Goal: Task Accomplishment & Management: Manage account settings

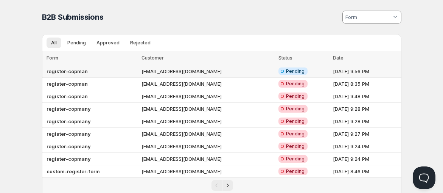
click at [67, 73] on b "register-copman" at bounding box center [67, 71] width 41 height 6
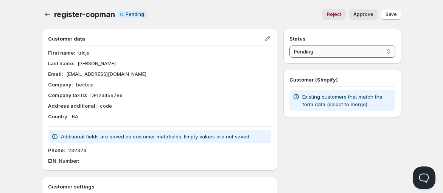
click at [365, 53] on select "Pending Approved Rejected Ignored Spam" at bounding box center [342, 51] width 106 height 12
click at [289, 45] on select "Pending Approved Rejected Ignored Spam" at bounding box center [342, 51] width 106 height 12
click at [347, 59] on div "Status Pending Approved Rejected Ignored Spam Approved" at bounding box center [342, 46] width 118 height 35
click at [350, 55] on select "Pending Approved Rejected Ignored Spam" at bounding box center [342, 51] width 106 height 12
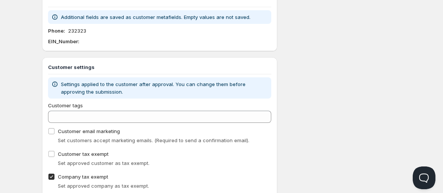
select select "0"
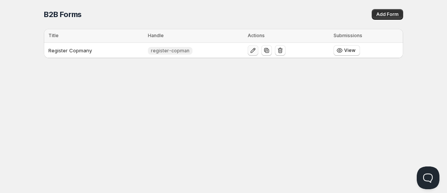
click at [250, 50] on icon "button" at bounding box center [252, 50] width 5 height 5
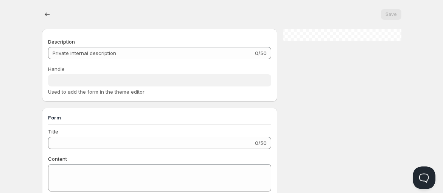
type input "Register Copmany"
type input "register-copman"
type input "Register"
radio input "true"
checkbox input "true"
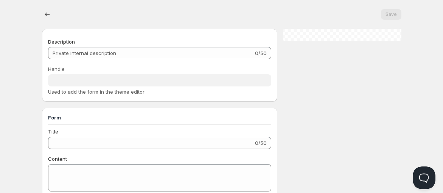
checkbox input "true"
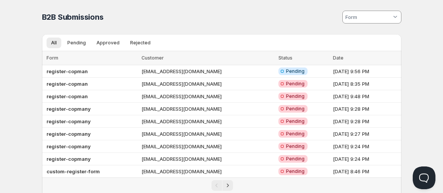
click at [81, 78] on td "register-copman" at bounding box center [90, 84] width 97 height 12
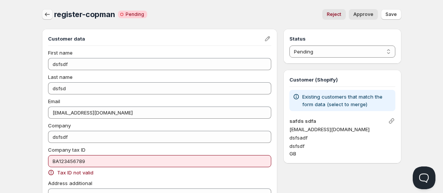
click at [45, 16] on icon "button" at bounding box center [47, 14] width 5 height 4
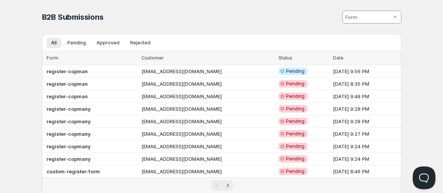
click at [98, 72] on td "register-copman" at bounding box center [90, 71] width 97 height 12
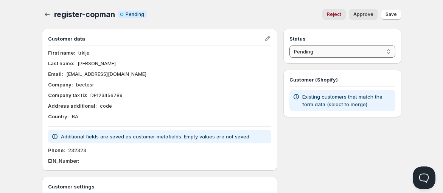
click at [348, 57] on select "Pending Approved Rejected Ignored Spam" at bounding box center [342, 51] width 106 height 12
select select "1"
click at [289, 45] on select "Pending Approved Rejected Ignored Spam" at bounding box center [342, 51] width 106 height 12
click at [400, 17] on button "Save" at bounding box center [391, 14] width 20 height 11
click at [383, 56] on select "Pending Approved Rejected Ignored Spam" at bounding box center [342, 51] width 106 height 12
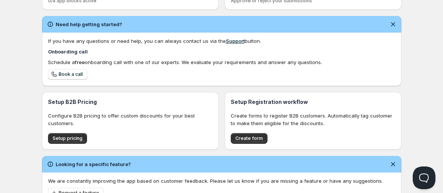
scroll to position [240, 0]
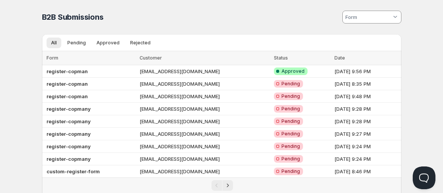
click at [89, 74] on td "register-copman" at bounding box center [89, 71] width 95 height 12
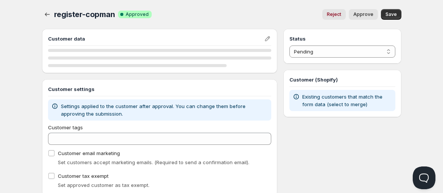
select select "1"
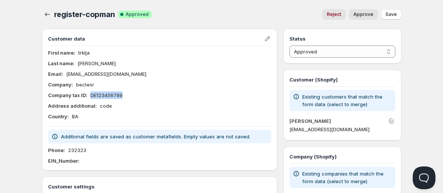
drag, startPoint x: 89, startPoint y: 94, endPoint x: 123, endPoint y: 93, distance: 33.3
click at [123, 93] on div "Company tax ID : DE123456789" at bounding box center [160, 95] width 224 height 8
copy p "DE123456789"
drag, startPoint x: 58, startPoint y: 93, endPoint x: 129, endPoint y: 92, distance: 70.8
click at [130, 92] on div "Customer data First name : trklja Last name : sandi Email : sanditrklja@gmail.c…" at bounding box center [160, 100] width 236 height 142
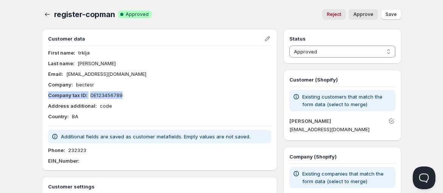
click at [145, 95] on div "Company tax ID : DE123456789" at bounding box center [160, 95] width 224 height 8
drag, startPoint x: 121, startPoint y: 12, endPoint x: 156, endPoint y: 7, distance: 34.5
click at [154, 12] on div "register-copman Success Complete Approved Reject Approve More actions Reject Ap…" at bounding box center [221, 14] width 359 height 11
click at [153, 17] on div "register-copman Success Complete Approved Reject Approve More actions Reject Ap…" at bounding box center [221, 14] width 359 height 11
drag, startPoint x: 48, startPoint y: 96, endPoint x: 190, endPoint y: 99, distance: 142.3
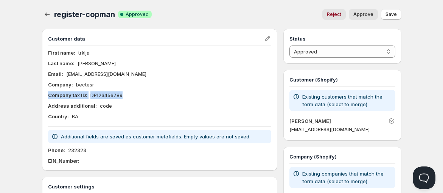
click at [190, 99] on div "First name : trklja Last name : sandi Email : sanditrklja@gmail.com Company : b…" at bounding box center [160, 84] width 224 height 71
drag, startPoint x: 201, startPoint y: 79, endPoint x: 187, endPoint y: 77, distance: 13.4
click at [201, 78] on div "First name : trklja Last name : sandi Email : sanditrklja@gmail.com Company : b…" at bounding box center [160, 84] width 224 height 71
drag, startPoint x: 124, startPoint y: 95, endPoint x: 50, endPoint y: 92, distance: 74.2
click at [50, 92] on div "Company tax ID : DE123456789" at bounding box center [160, 95] width 224 height 8
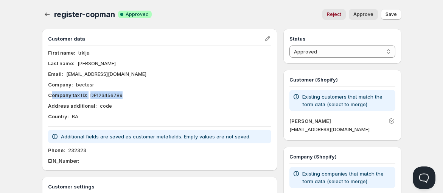
click at [135, 90] on div "First name : trklja Last name : sandi Email : sanditrklja@gmail.com Company : b…" at bounding box center [160, 84] width 224 height 71
drag, startPoint x: 103, startPoint y: 93, endPoint x: 171, endPoint y: 92, distance: 68.5
click at [171, 92] on div "Customer data First name : trklja Last name : sandi Email : sanditrklja@gmail.c…" at bounding box center [160, 100] width 236 height 142
click at [173, 92] on div "Company tax ID : DE123456789" at bounding box center [160, 95] width 224 height 8
drag, startPoint x: 54, startPoint y: 90, endPoint x: 109, endPoint y: 93, distance: 54.9
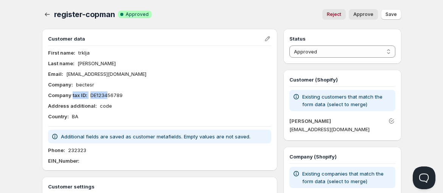
click at [109, 93] on div "First name : trklja Last name : sandi Email : sanditrklja@gmail.com Company : b…" at bounding box center [160, 84] width 224 height 71
click at [132, 76] on div "Email : sanditrklja@gmail.com" at bounding box center [160, 74] width 224 height 8
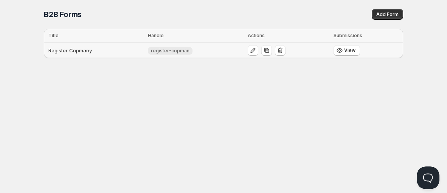
click at [72, 51] on td "Register Copmany" at bounding box center [95, 51] width 102 height 16
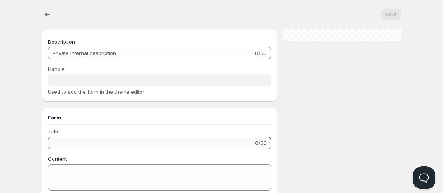
type input "Register Copmany"
type input "register-copman"
type input "Register"
radio input "true"
checkbox input "true"
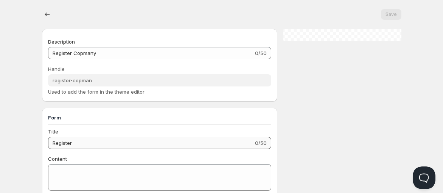
checkbox input "true"
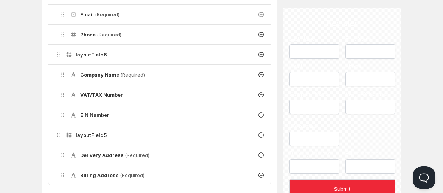
scroll to position [378, 0]
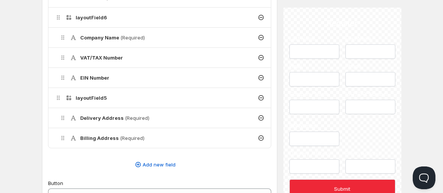
click at [110, 70] on div "EIN Number" at bounding box center [162, 78] width 218 height 20
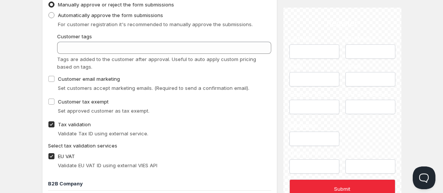
scroll to position [757, 0]
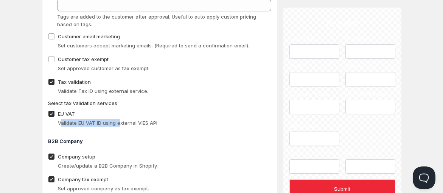
drag, startPoint x: 67, startPoint y: 121, endPoint x: 120, endPoint y: 121, distance: 53.4
click at [120, 121] on span "Validate EU VAT ID using external VIES API" at bounding box center [108, 123] width 100 height 6
click at [129, 123] on span "Validate EU VAT ID using external VIES API" at bounding box center [108, 123] width 100 height 6
drag, startPoint x: 137, startPoint y: 121, endPoint x: 159, endPoint y: 123, distance: 21.7
click at [159, 123] on div "Validate EU VAT ID using external VIES API" at bounding box center [165, 123] width 214 height 8
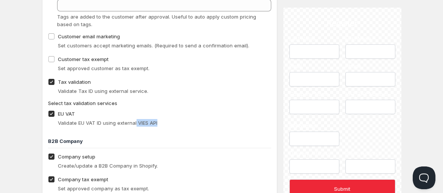
click at [162, 122] on div "Validate EU VAT ID using external VIES API" at bounding box center [165, 123] width 214 height 8
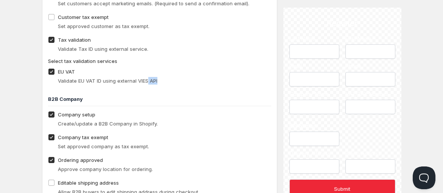
drag, startPoint x: 154, startPoint y: 81, endPoint x: 160, endPoint y: 80, distance: 6.2
click at [160, 80] on li "EU VAT Validate EU VAT ID using external VIES API" at bounding box center [160, 76] width 224 height 20
click at [173, 84] on div "Workflow Approval Manually approve or reject the form submissions Automatically…" at bounding box center [160, 74] width 224 height 364
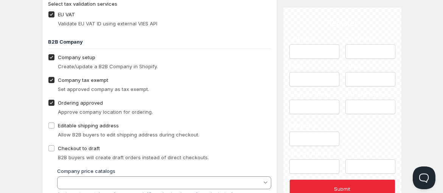
scroll to position [841, 0]
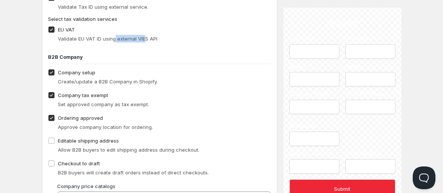
drag, startPoint x: 114, startPoint y: 38, endPoint x: 146, endPoint y: 39, distance: 31.8
click at [146, 39] on span "Validate EU VAT ID using external VIES API" at bounding box center [108, 39] width 100 height 6
click at [166, 47] on div "B2B Company Company setup Create/update a B2B Company in Shopify. Company tax e…" at bounding box center [160, 130] width 224 height 166
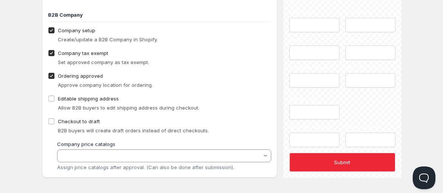
scroll to position [884, 0]
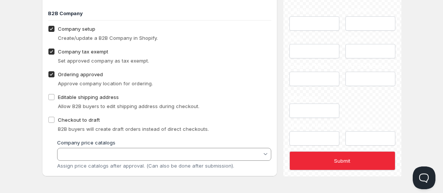
click at [89, 48] on span "Company tax exempt" at bounding box center [83, 51] width 50 height 6
click at [54, 48] on input "Company tax exempt" at bounding box center [51, 51] width 6 height 6
checkbox input "false"
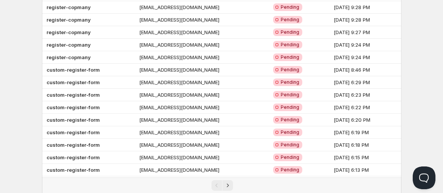
scroll to position [26, 0]
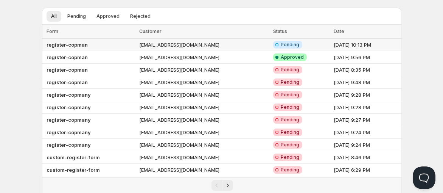
click at [111, 47] on td "register-copman" at bounding box center [89, 45] width 95 height 12
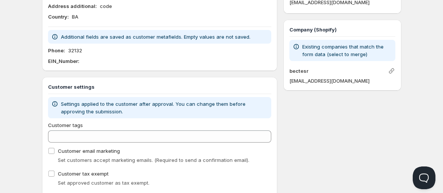
scroll to position [63, 0]
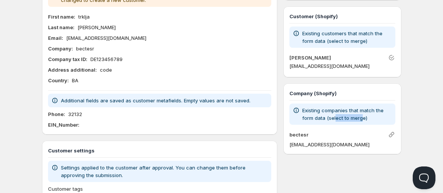
drag, startPoint x: 335, startPoint y: 118, endPoint x: 362, endPoint y: 117, distance: 26.9
click at [362, 117] on p "Existing companies that match the form data (select to merge)" at bounding box center [347, 113] width 90 height 15
click at [366, 118] on p "Existing companies that match the form data (select to merge)" at bounding box center [347, 113] width 90 height 15
drag, startPoint x: 366, startPoint y: 118, endPoint x: 304, endPoint y: 110, distance: 62.9
click at [304, 110] on p "Existing companies that match the form data (select to merge)" at bounding box center [347, 113] width 90 height 15
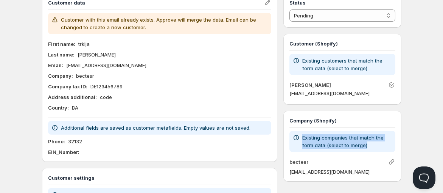
scroll to position [21, 0]
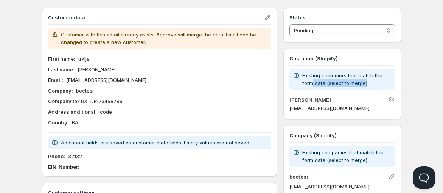
drag, startPoint x: 373, startPoint y: 85, endPoint x: 313, endPoint y: 82, distance: 59.8
click at [313, 82] on p "Existing customers that match the form data (select to merge)" at bounding box center [347, 79] width 90 height 15
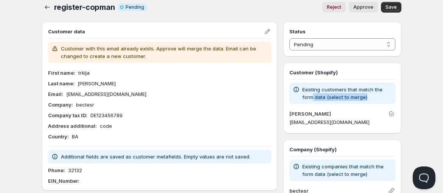
scroll to position [0, 0]
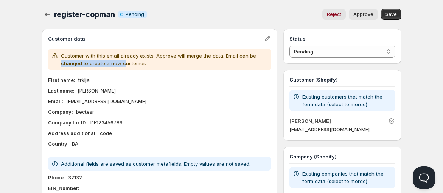
drag, startPoint x: 123, startPoint y: 60, endPoint x: 61, endPoint y: 64, distance: 61.8
click at [61, 64] on p "Customer with this email already exists. Approve will merge the data. Email can…" at bounding box center [165, 59] width 208 height 15
click at [268, 13] on div "Reject Approve" at bounding box center [265, 14] width 225 height 11
click at [330, 16] on span "Reject" at bounding box center [334, 14] width 14 height 6
select select "2"
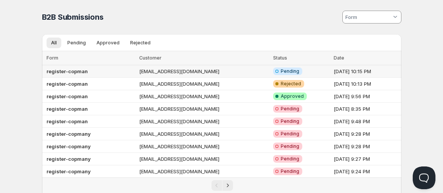
click at [131, 71] on td "register-copman" at bounding box center [89, 71] width 95 height 12
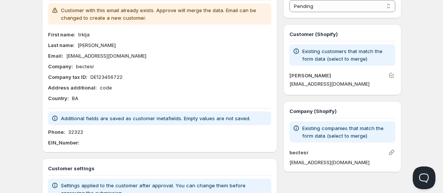
scroll to position [84, 0]
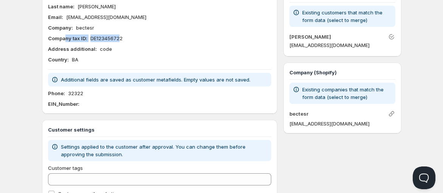
drag, startPoint x: 67, startPoint y: 40, endPoint x: 118, endPoint y: 37, distance: 51.2
click at [118, 37] on div "Company tax ID : DE123456722" at bounding box center [160, 38] width 224 height 8
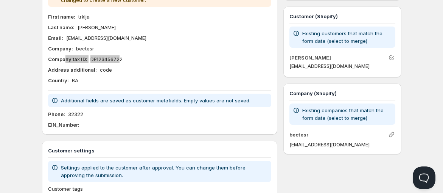
scroll to position [0, 0]
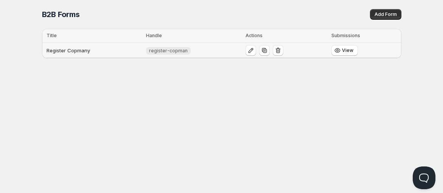
click at [108, 50] on td "Register Copmany" at bounding box center [93, 51] width 102 height 16
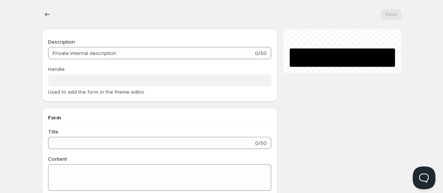
type input "Register Copmany"
type input "register-copman"
type input "Register"
radio input "true"
checkbox input "true"
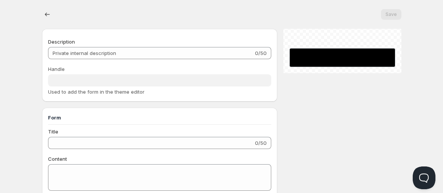
checkbox input "true"
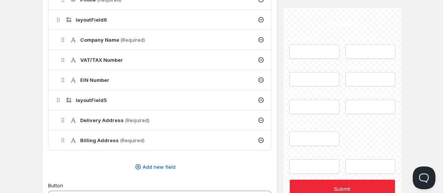
scroll to position [378, 0]
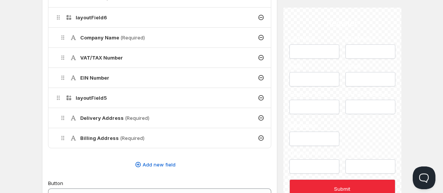
click at [116, 59] on h4 "VAT/TAX Number" at bounding box center [101, 58] width 43 height 8
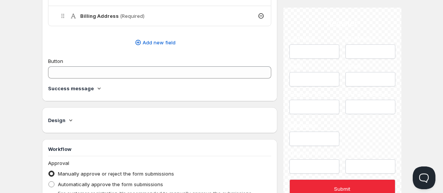
scroll to position [546, 0]
click at [151, 38] on span "Add new field" at bounding box center [159, 42] width 33 height 8
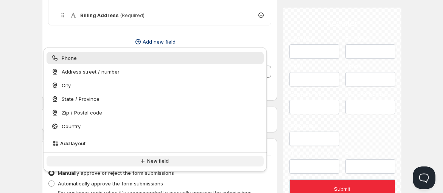
click at [145, 160] on icon "button" at bounding box center [143, 161] width 8 height 8
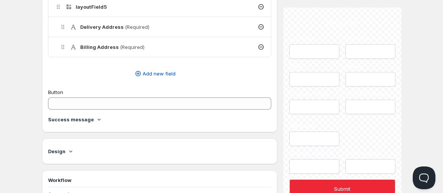
scroll to position [504, 0]
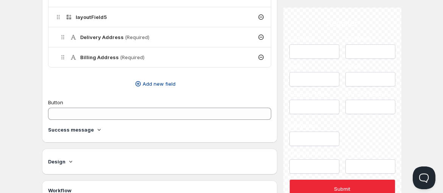
click at [151, 78] on button "Add new field" at bounding box center [156, 84] width 224 height 12
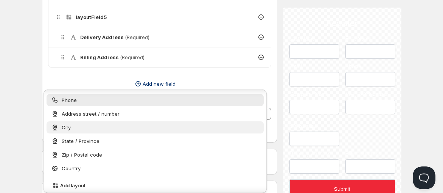
scroll to position [20, 0]
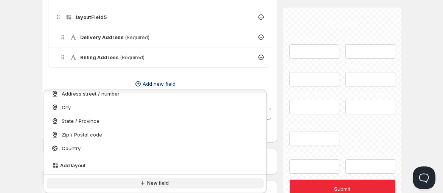
click at [150, 180] on span "New field" at bounding box center [158, 183] width 22 height 6
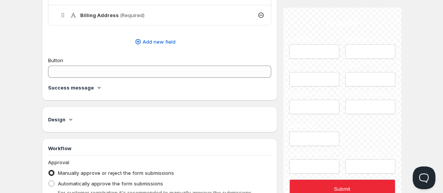
scroll to position [504, 0]
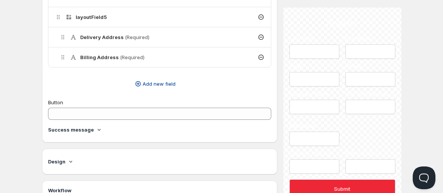
click at [165, 80] on span "Add new field" at bounding box center [159, 84] width 33 height 8
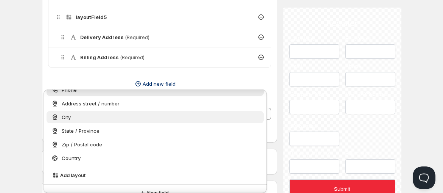
scroll to position [20, 0]
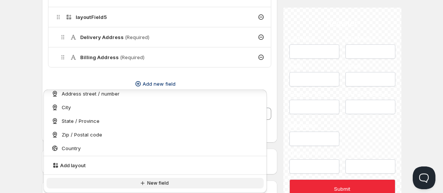
click at [155, 182] on span "New field" at bounding box center [158, 183] width 22 height 6
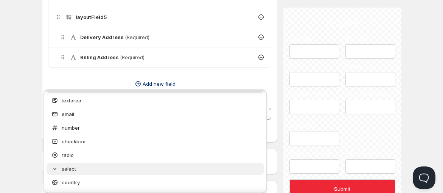
scroll to position [0, 0]
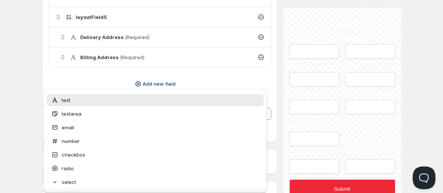
click at [35, 78] on div "Register Copmany. This page is ready Register Copmany Save Show form on your st…" at bounding box center [222, 26] width 378 height 1060
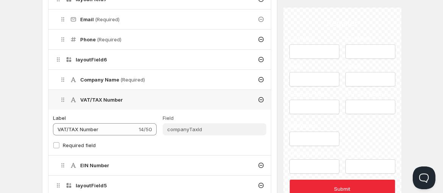
scroll to position [336, 0]
click at [106, 119] on div "Label" at bounding box center [105, 118] width 104 height 8
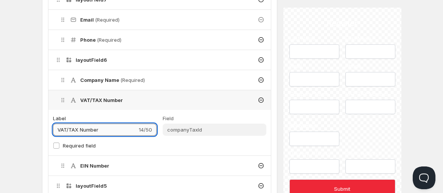
click at [110, 130] on input "VAT/TAX Number" at bounding box center [95, 129] width 84 height 12
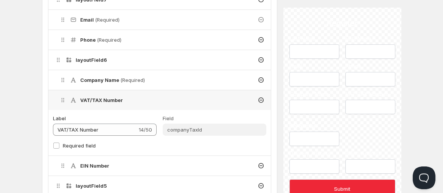
click at [262, 97] on icon at bounding box center [261, 100] width 8 height 8
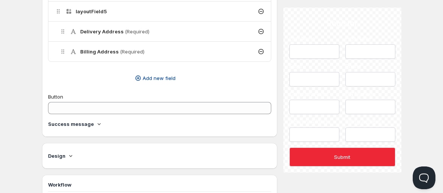
scroll to position [462, 0]
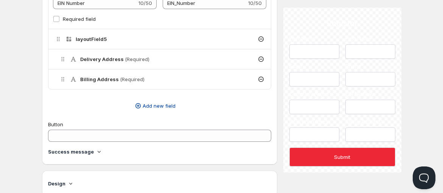
click at [146, 104] on span "Add new field" at bounding box center [159, 106] width 33 height 8
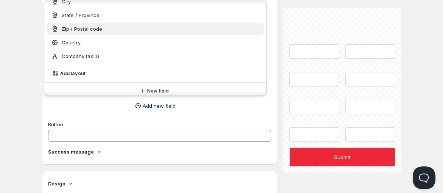
scroll to position [42, 0]
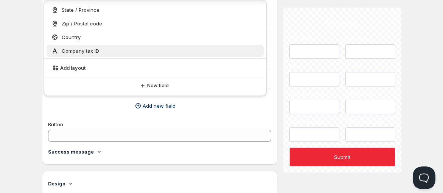
click at [73, 50] on span "Company tax ID" at bounding box center [80, 51] width 37 height 8
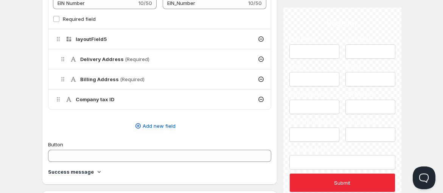
drag, startPoint x: 108, startPoint y: 99, endPoint x: 71, endPoint y: 93, distance: 37.6
click at [106, 99] on h4 "Company tax ID" at bounding box center [95, 99] width 39 height 8
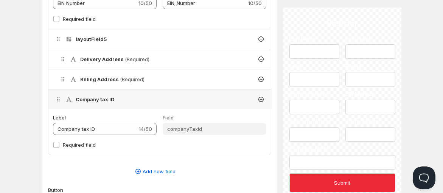
click at [159, 151] on div "Label Company tax ID 14/50 Field companyTaxId Required field" at bounding box center [159, 134] width 223 height 41
click at [283, 47] on div "Register Last Name First Name" at bounding box center [342, 103] width 118 height 190
click at [429, 172] on button "Open Beacon popover" at bounding box center [422, 176] width 23 height 23
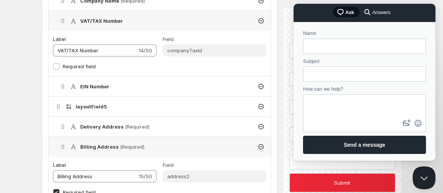
scroll to position [420, 0]
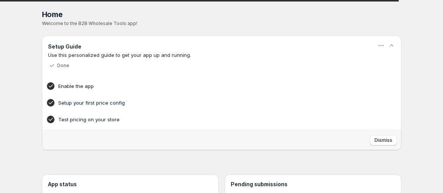
drag, startPoint x: 0, startPoint y: 0, endPoint x: 407, endPoint y: 70, distance: 413.2
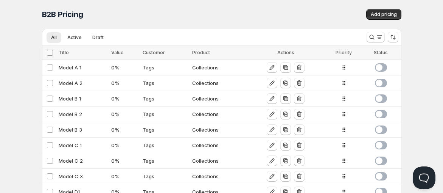
click at [48, 54] on input "Select all Configs" at bounding box center [50, 53] width 6 height 6
checkbox input "true"
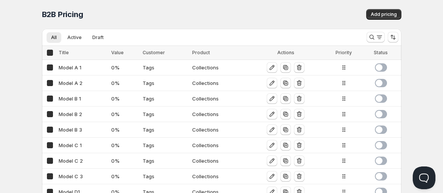
checkbox input "true"
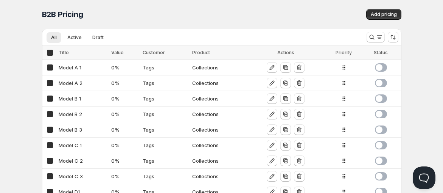
checkbox input "true"
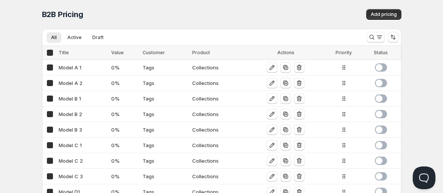
checkbox input "true"
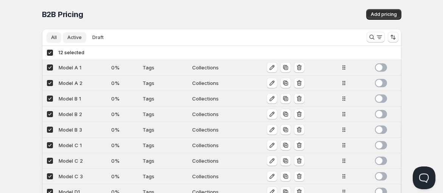
click at [72, 40] on span "Active" at bounding box center [74, 37] width 14 height 6
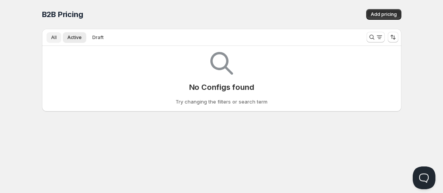
click at [53, 36] on span "All" at bounding box center [54, 37] width 6 height 6
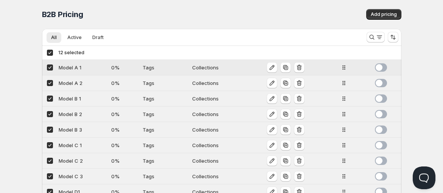
click at [375, 70] on div at bounding box center [381, 67] width 12 height 8
click at [381, 84] on span at bounding box center [381, 83] width 12 height 8
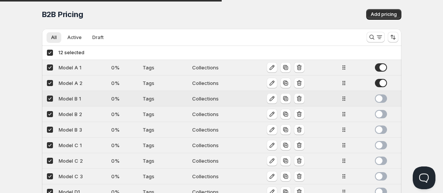
click at [379, 99] on span at bounding box center [381, 98] width 12 height 8
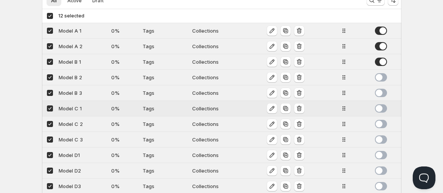
scroll to position [42, 0]
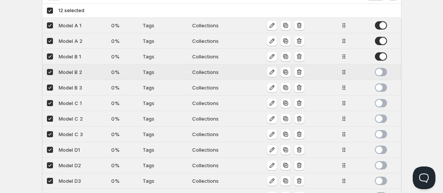
click at [381, 73] on span at bounding box center [381, 72] width 12 height 8
click at [380, 84] on span at bounding box center [381, 87] width 12 height 8
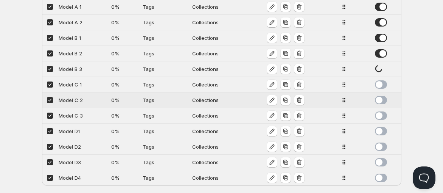
scroll to position [70, 0]
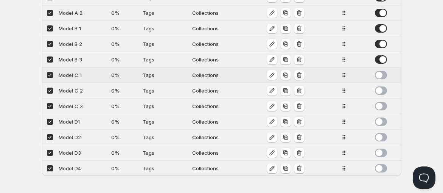
click at [380, 78] on span at bounding box center [381, 75] width 12 height 8
click at [381, 90] on span at bounding box center [381, 90] width 12 height 8
click at [380, 102] on span at bounding box center [381, 106] width 12 height 8
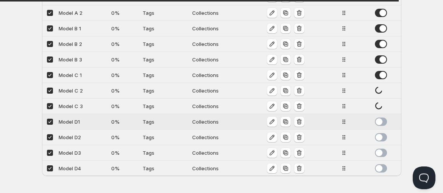
click at [380, 118] on span at bounding box center [381, 121] width 12 height 8
click at [384, 136] on span at bounding box center [381, 137] width 12 height 8
click at [382, 151] on span at bounding box center [381, 152] width 12 height 8
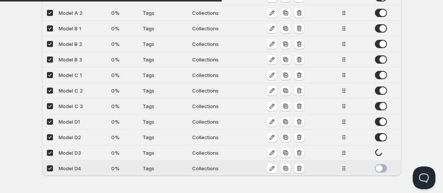
click at [382, 167] on span at bounding box center [381, 168] width 12 height 8
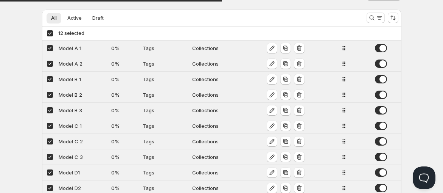
scroll to position [0, 0]
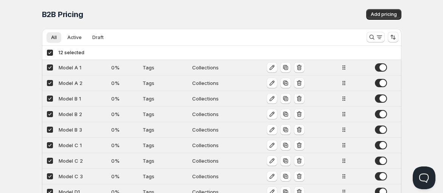
click at [289, 22] on div "B2B Pricing. This page is ready B2B Pricing Add pricing" at bounding box center [221, 14] width 359 height 29
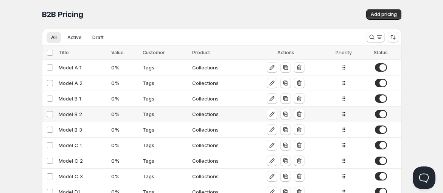
scroll to position [70, 0]
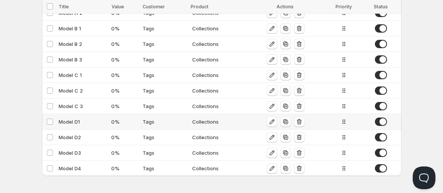
click at [79, 123] on div "Model D1" at bounding box center [83, 122] width 48 height 8
select select "2"
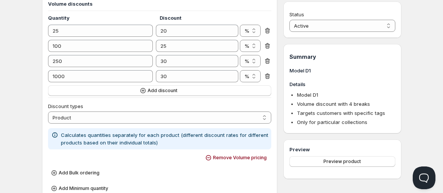
scroll to position [161, 0]
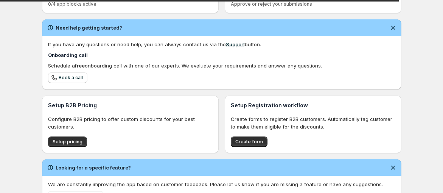
scroll to position [240, 0]
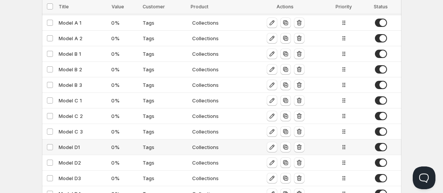
scroll to position [70, 0]
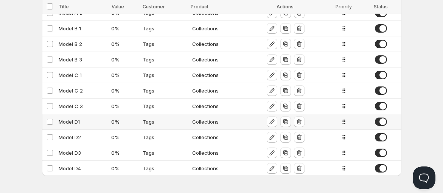
click at [72, 120] on div "Model D1" at bounding box center [83, 122] width 48 height 8
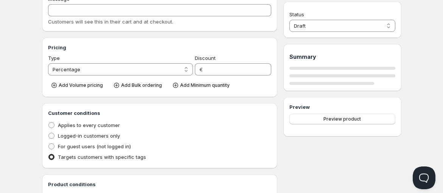
type input "Model D1"
type input "0"
radio input "true"
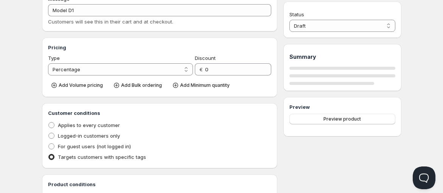
select select "1"
select select "2"
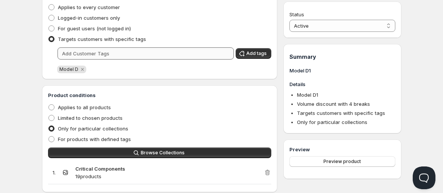
scroll to position [490, 0]
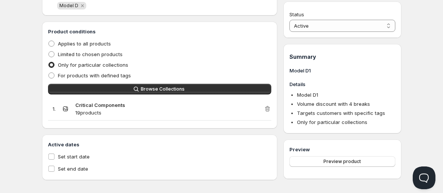
click at [112, 104] on strong "Critical Components" at bounding box center [100, 105] width 50 height 6
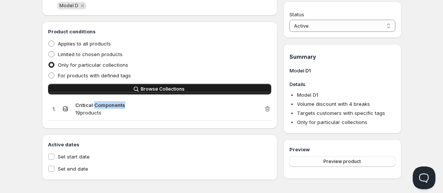
click at [176, 89] on span "Browse Collections" at bounding box center [163, 89] width 44 height 6
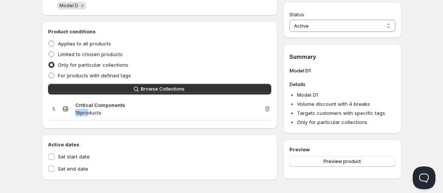
drag, startPoint x: 76, startPoint y: 112, endPoint x: 86, endPoint y: 112, distance: 10.2
click at [86, 112] on p "19 products" at bounding box center [169, 113] width 189 height 8
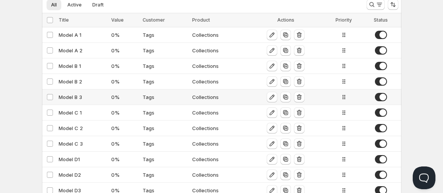
scroll to position [42, 0]
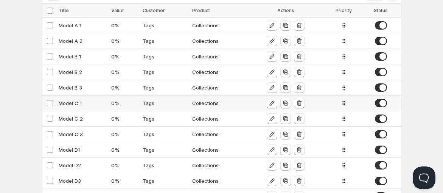
click at [68, 101] on div "Model C 1" at bounding box center [83, 103] width 48 height 8
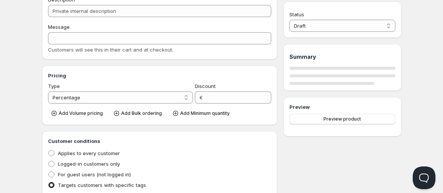
type input "Model C 1"
type input "MODEL_C-1"
type input "0"
radio input "true"
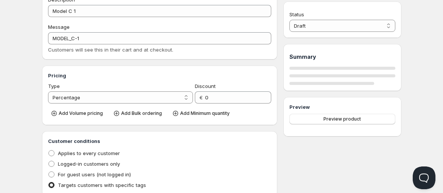
select select "1"
select select "2"
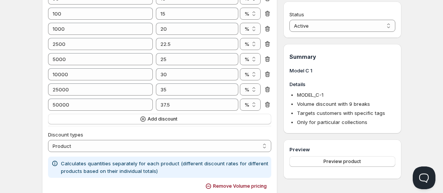
scroll to position [168, 0]
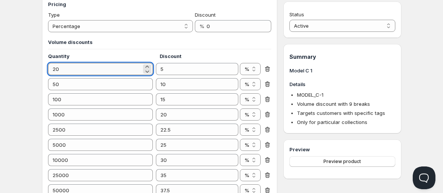
drag, startPoint x: 69, startPoint y: 74, endPoint x: 59, endPoint y: 75, distance: 10.2
click at [59, 75] on input "20" at bounding box center [94, 69] width 93 height 12
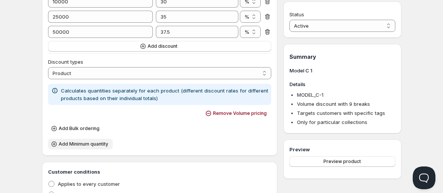
scroll to position [336, 0]
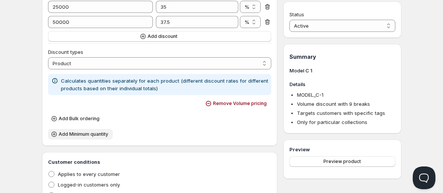
click at [83, 134] on span "Add Minimum quantity" at bounding box center [84, 134] width 50 height 6
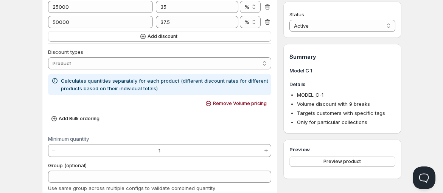
scroll to position [420, 0]
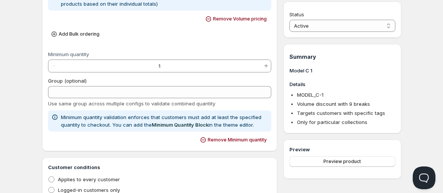
click at [88, 101] on span "Use same group across multiple configs to validate combined quantity" at bounding box center [131, 103] width 167 height 6
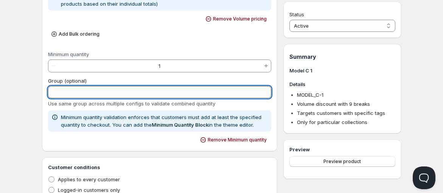
click at [88, 96] on input "Group (optional)" at bounding box center [160, 92] width 224 height 12
click at [149, 89] on input "Group (optional)" at bounding box center [160, 92] width 224 height 12
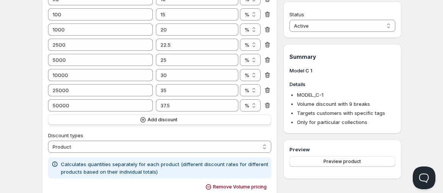
scroll to position [325, 0]
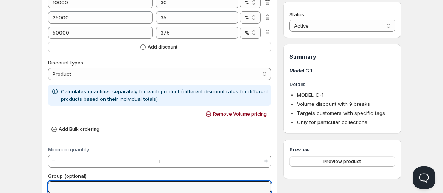
click at [116, 153] on div "Minimum quantity 1" at bounding box center [160, 157] width 224 height 20
click at [115, 154] on div "Minimum quantity 1" at bounding box center [160, 157] width 224 height 20
click at [115, 161] on input "1" at bounding box center [159, 161] width 203 height 12
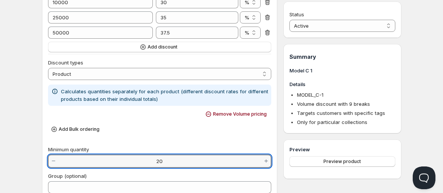
type input "20"
type vaadin-integer-field "20"
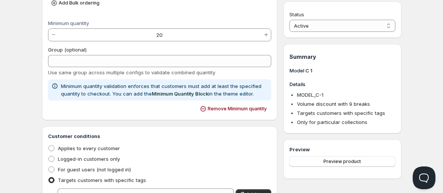
scroll to position [367, 0]
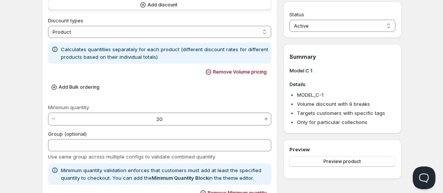
click at [177, 121] on input "20" at bounding box center [159, 119] width 203 height 12
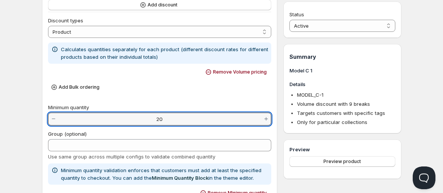
click at [177, 121] on input "20" at bounding box center [159, 119] width 203 height 12
click at [177, 122] on input "20" at bounding box center [159, 119] width 203 height 12
type input "0"
click at [179, 102] on vaadin-integer-field "Minimum quantity 0" at bounding box center [160, 113] width 224 height 28
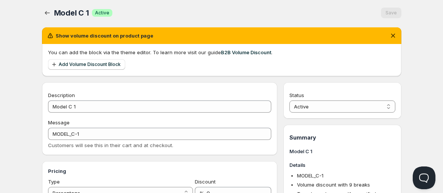
scroll to position [0, 0]
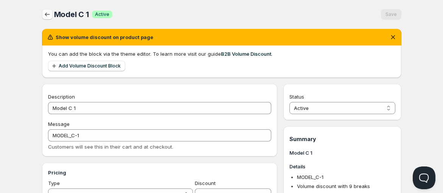
click at [50, 16] on icon "button" at bounding box center [48, 15] width 8 height 8
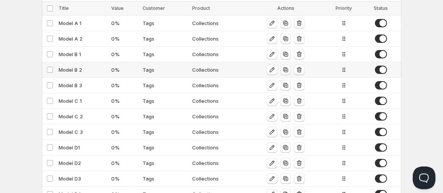
scroll to position [70, 0]
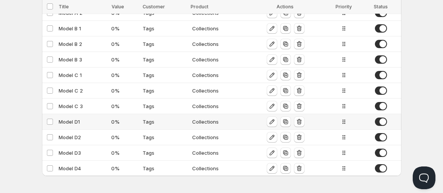
click at [73, 120] on div "Model D1" at bounding box center [83, 122] width 48 height 8
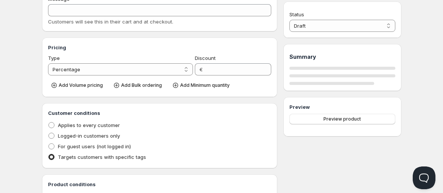
type input "Model D1"
type input "0"
radio input "true"
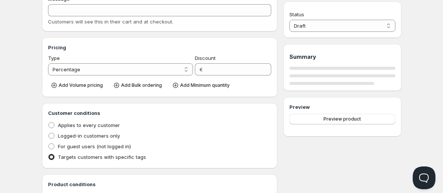
select select "1"
select select "2"
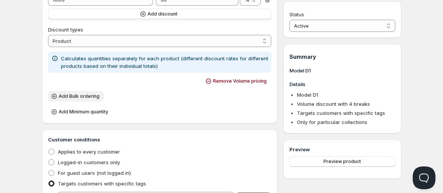
scroll to position [287, 0]
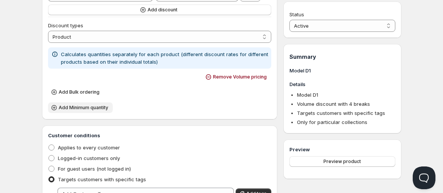
click at [95, 109] on span "Add Minimum quantity" at bounding box center [84, 107] width 50 height 6
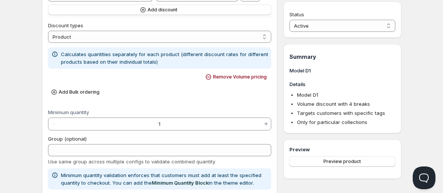
click at [138, 123] on input "1" at bounding box center [159, 124] width 203 height 12
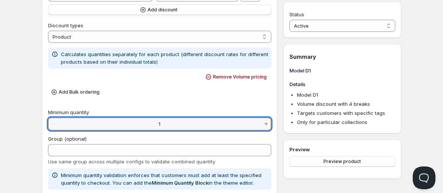
click at [138, 123] on input "1" at bounding box center [159, 124] width 203 height 12
paste input "25"
type input "25"
type vaadin-integer-field "25"
click at [194, 113] on div "Minimum quantity 25" at bounding box center [160, 120] width 224 height 20
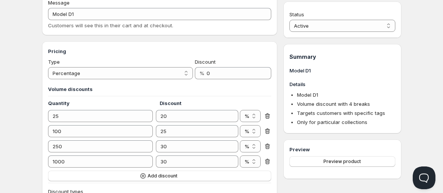
scroll to position [118, 0]
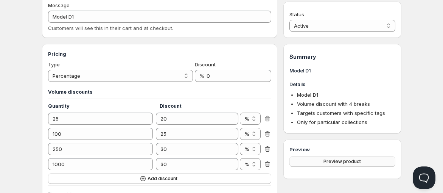
click at [329, 163] on span "Preview product" at bounding box center [342, 161] width 37 height 6
click at [347, 161] on span "Preview product" at bounding box center [342, 161] width 37 height 6
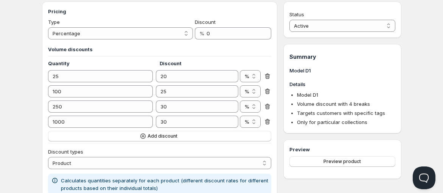
scroll to position [245, 0]
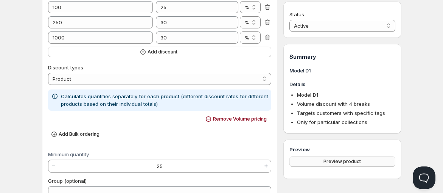
click at [323, 164] on button "Preview product" at bounding box center [342, 161] width 106 height 11
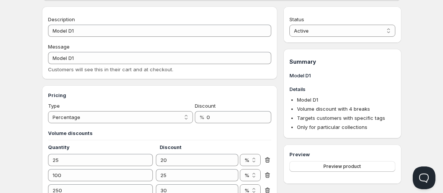
scroll to position [76, 0]
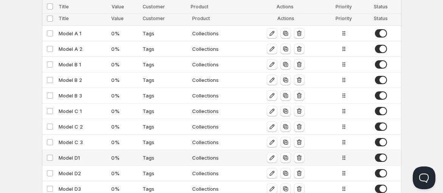
scroll to position [70, 0]
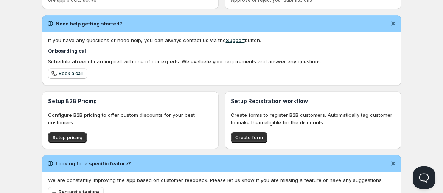
scroll to position [240, 0]
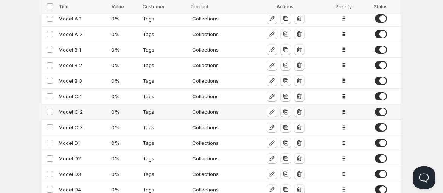
scroll to position [70, 0]
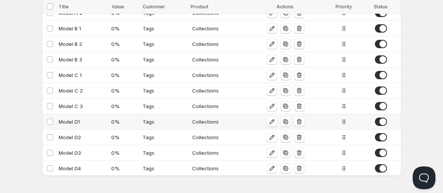
click at [75, 119] on div "Model D1" at bounding box center [83, 122] width 48 height 8
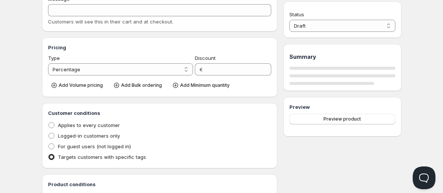
type input "Model D1"
type input "0"
radio input "true"
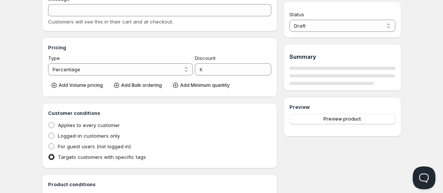
select select "1"
select select "2"
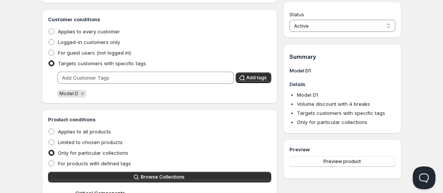
scroll to position [532, 0]
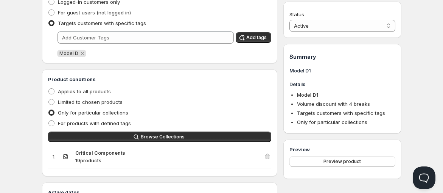
click at [67, 54] on span "Model D" at bounding box center [68, 53] width 19 height 6
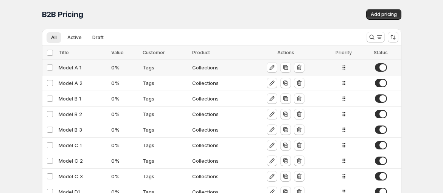
click at [380, 68] on span at bounding box center [381, 67] width 12 height 8
click at [381, 80] on span at bounding box center [381, 83] width 12 height 8
click at [383, 100] on span at bounding box center [381, 98] width 12 height 8
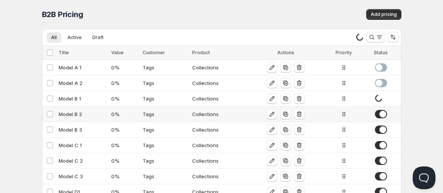
click at [383, 112] on span at bounding box center [381, 114] width 12 height 8
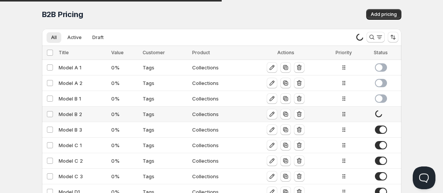
scroll to position [42, 0]
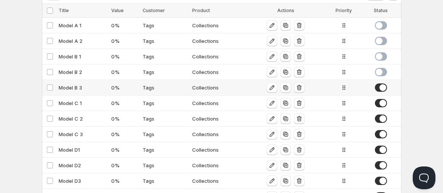
click at [381, 86] on span at bounding box center [381, 87] width 12 height 8
click at [383, 105] on span at bounding box center [381, 103] width 12 height 8
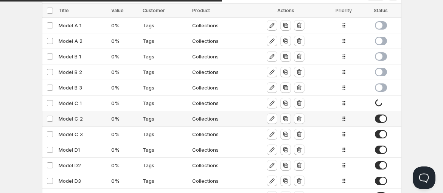
click at [381, 117] on span at bounding box center [381, 118] width 12 height 8
click at [382, 130] on span at bounding box center [381, 134] width 12 height 8
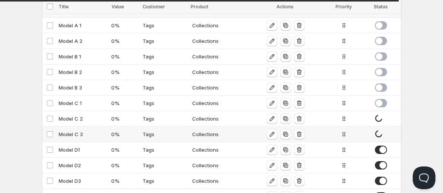
scroll to position [70, 0]
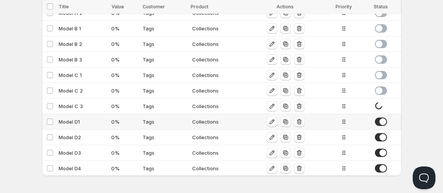
drag, startPoint x: 383, startPoint y: 121, endPoint x: 384, endPoint y: 131, distance: 9.6
click at [383, 122] on span at bounding box center [381, 121] width 12 height 8
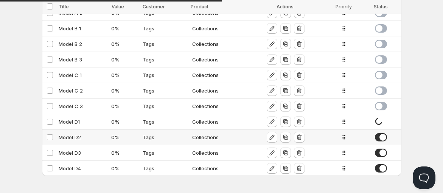
click at [384, 133] on span at bounding box center [381, 137] width 12 height 8
click at [383, 149] on span at bounding box center [381, 152] width 12 height 8
click at [384, 164] on span at bounding box center [381, 168] width 12 height 8
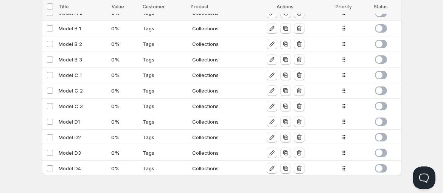
scroll to position [0, 0]
